Goal: Check status: Check status

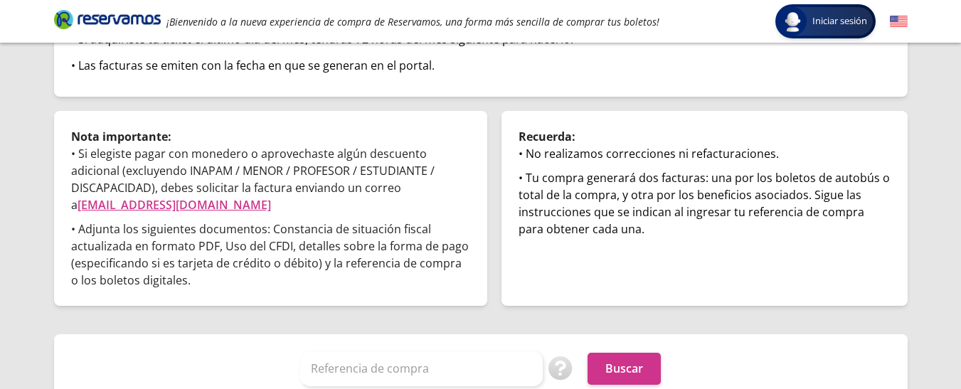
scroll to position [228, 0]
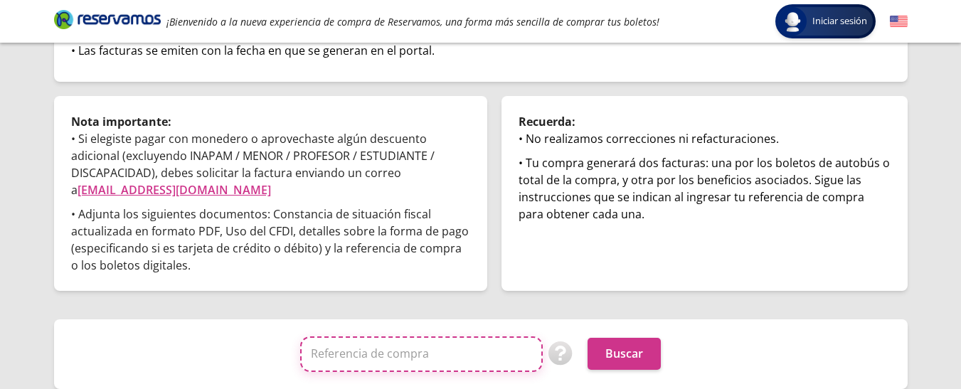
click at [389, 366] on input "Referencia de compra" at bounding box center [421, 354] width 243 height 36
type input "INT0170561064879791"
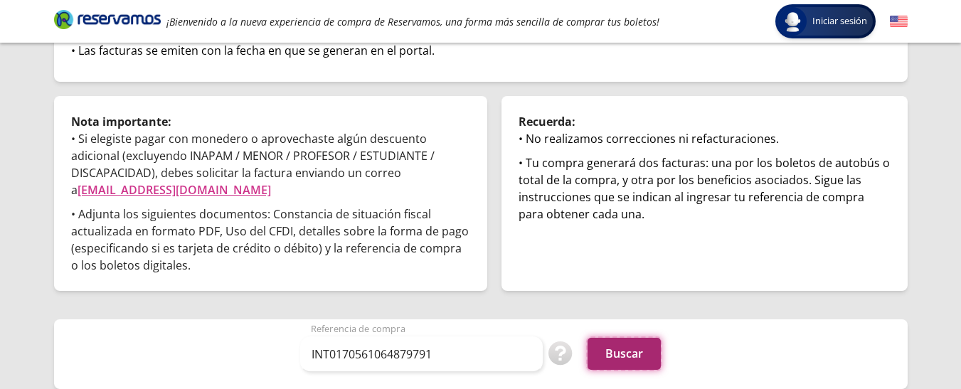
click at [626, 356] on button "Buscar" at bounding box center [624, 354] width 73 height 32
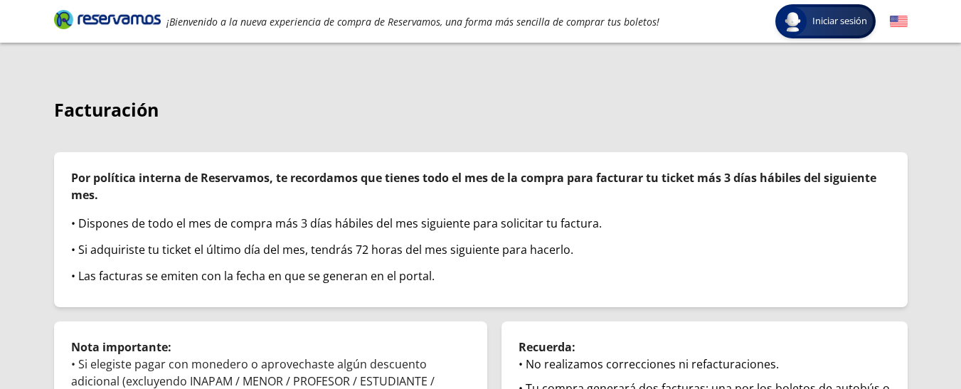
scroll to position [0, 0]
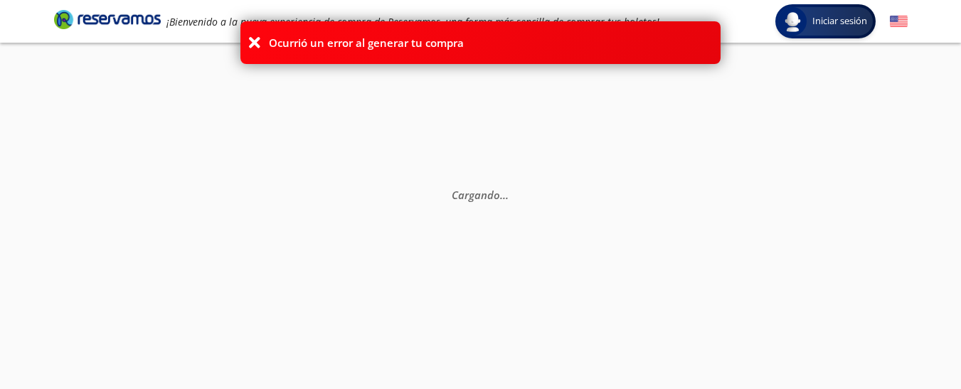
click at [253, 41] on icon at bounding box center [255, 43] width 14 height 14
click at [346, 196] on p "Cargando . . ." at bounding box center [480, 194] width 769 height 16
click at [248, 41] on icon at bounding box center [255, 43] width 14 height 14
